Goal: Information Seeking & Learning: Learn about a topic

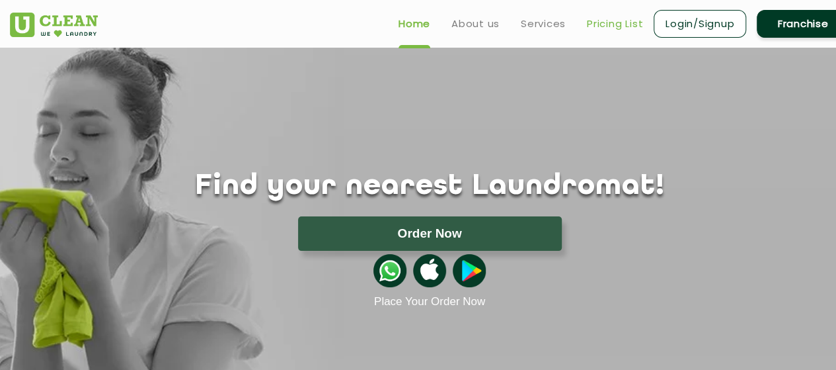
click at [604, 24] on link "Pricing List" at bounding box center [615, 24] width 56 height 16
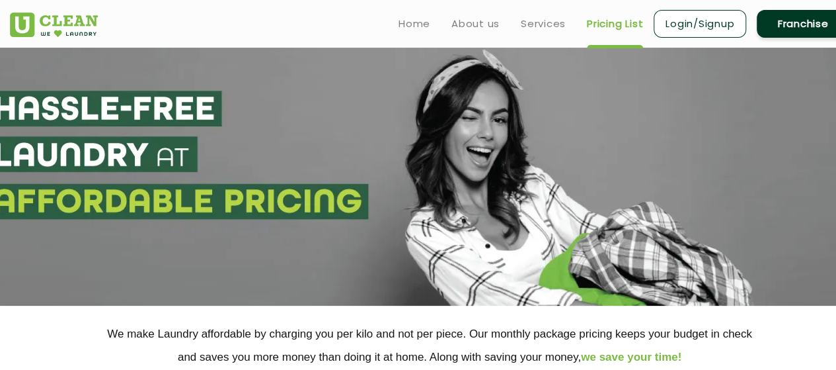
click at [623, 28] on link "Pricing List" at bounding box center [615, 24] width 56 height 16
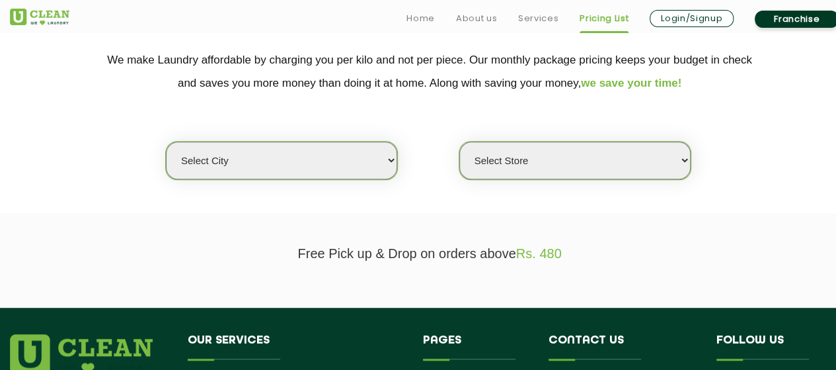
scroll to position [274, 0]
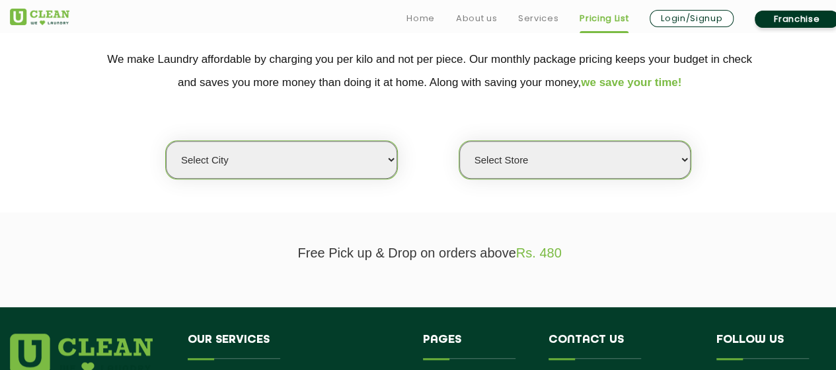
click at [319, 150] on select "Select city [GEOGRAPHIC_DATA] [GEOGRAPHIC_DATA] [GEOGRAPHIC_DATA] [GEOGRAPHIC_D…" at bounding box center [281, 160] width 231 height 38
click at [313, 158] on select "Select city [GEOGRAPHIC_DATA] [GEOGRAPHIC_DATA] [GEOGRAPHIC_DATA] [GEOGRAPHIC_D…" at bounding box center [281, 160] width 231 height 38
select select "114"
click at [166, 141] on select "Select city [GEOGRAPHIC_DATA] [GEOGRAPHIC_DATA] [GEOGRAPHIC_DATA] [GEOGRAPHIC_D…" at bounding box center [281, 160] width 231 height 38
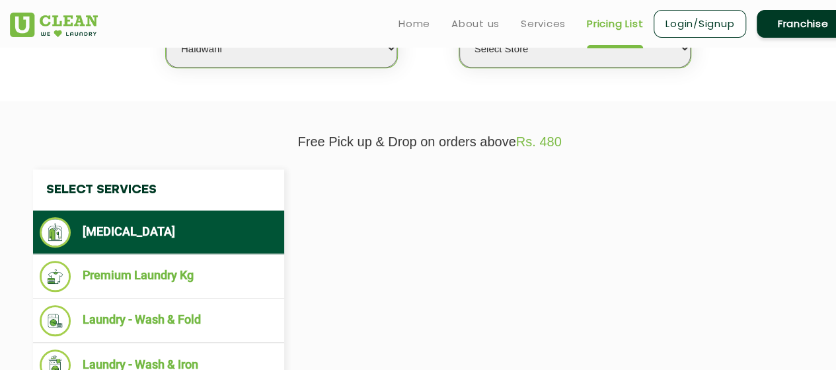
scroll to position [391, 0]
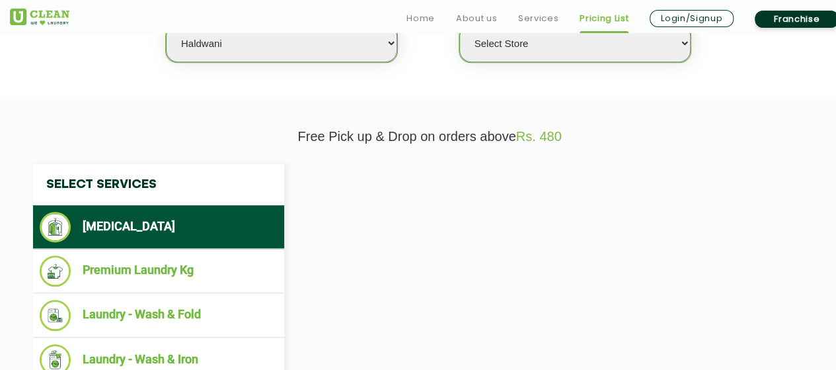
click at [210, 229] on li "[MEDICAL_DATA]" at bounding box center [159, 227] width 238 height 30
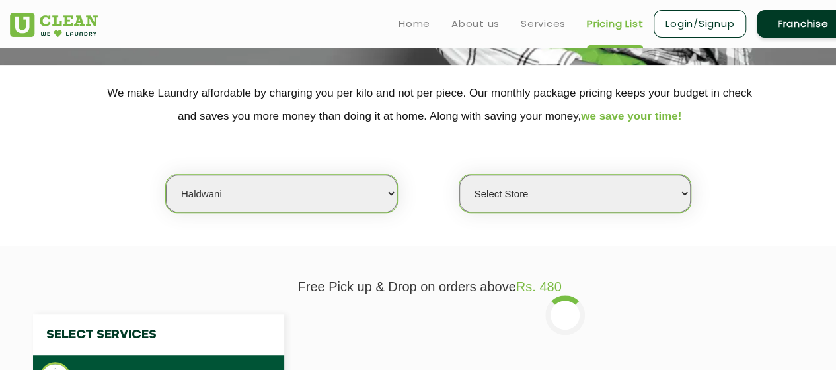
scroll to position [229, 0]
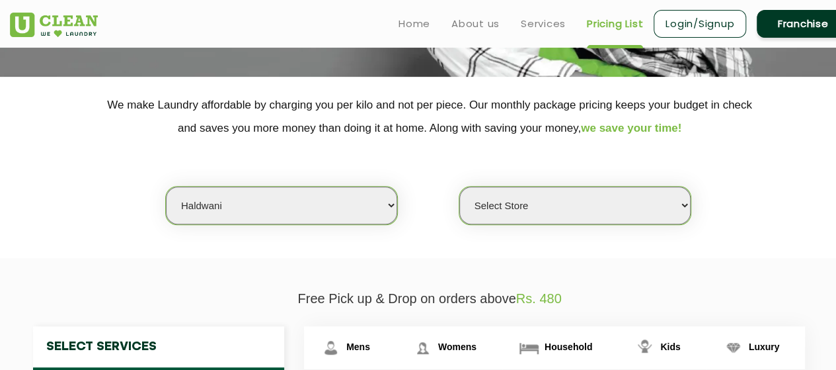
click at [513, 202] on select "Select Store [GEOGRAPHIC_DATA]" at bounding box center [574, 205] width 231 height 38
select select "335"
click at [459, 186] on select "Select Store [GEOGRAPHIC_DATA]" at bounding box center [574, 205] width 231 height 38
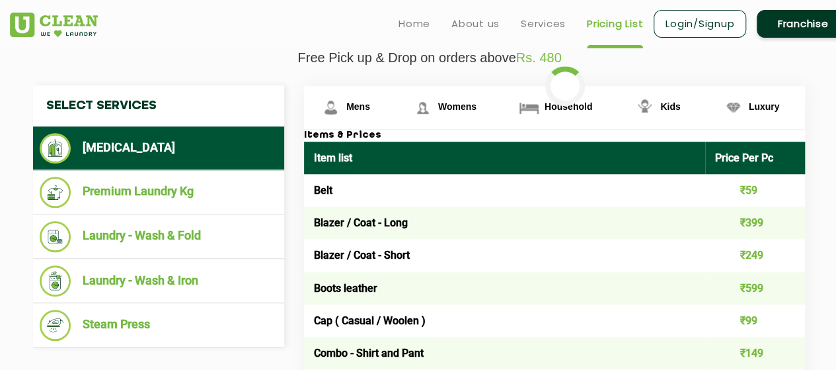
scroll to position [430, 0]
